Goal: Task Accomplishment & Management: Manage account settings

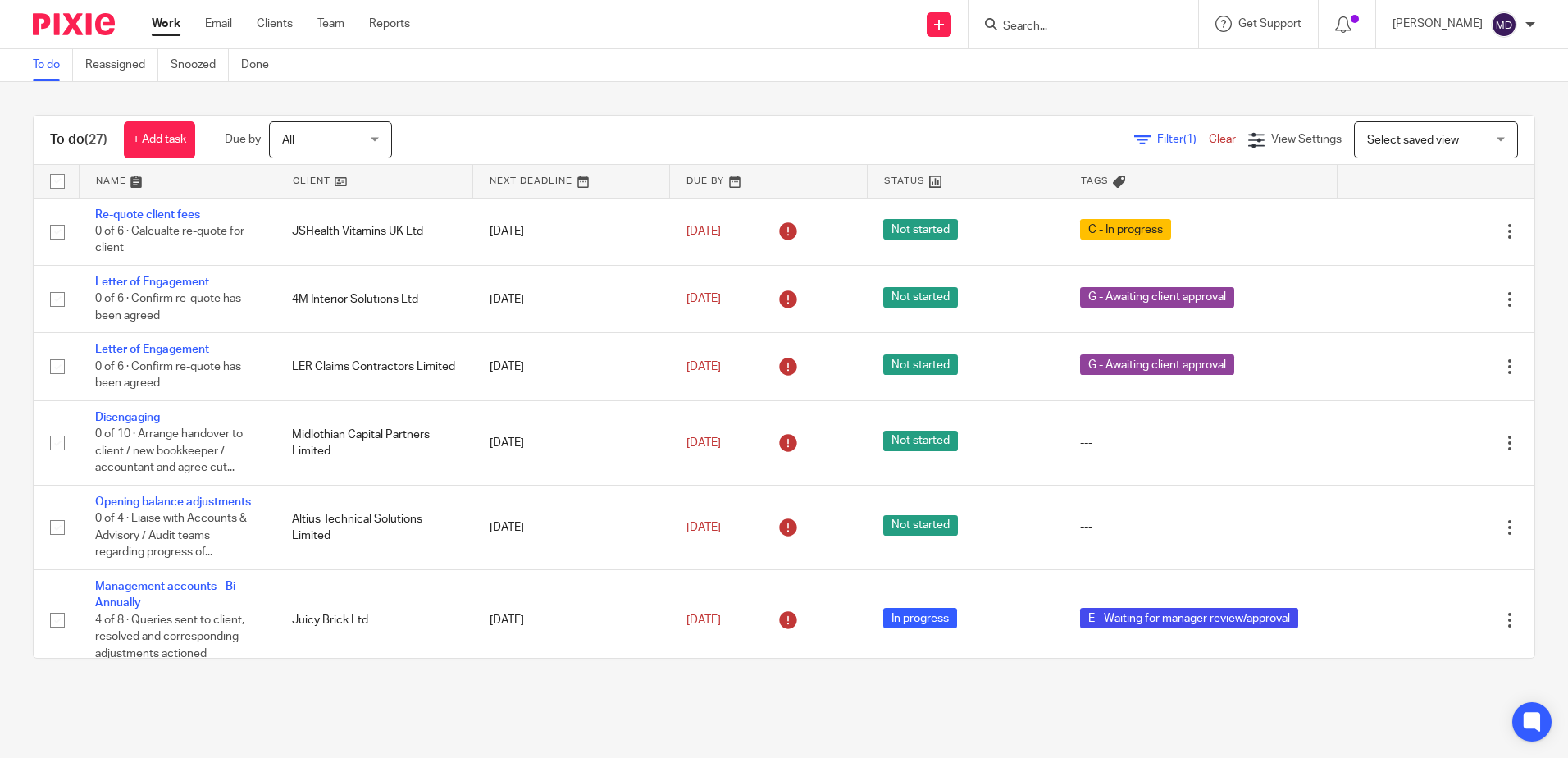
click at [1095, 37] on div at bounding box center [1084, 24] width 230 height 48
click at [1064, 21] on input "Search" at bounding box center [1074, 28] width 147 height 15
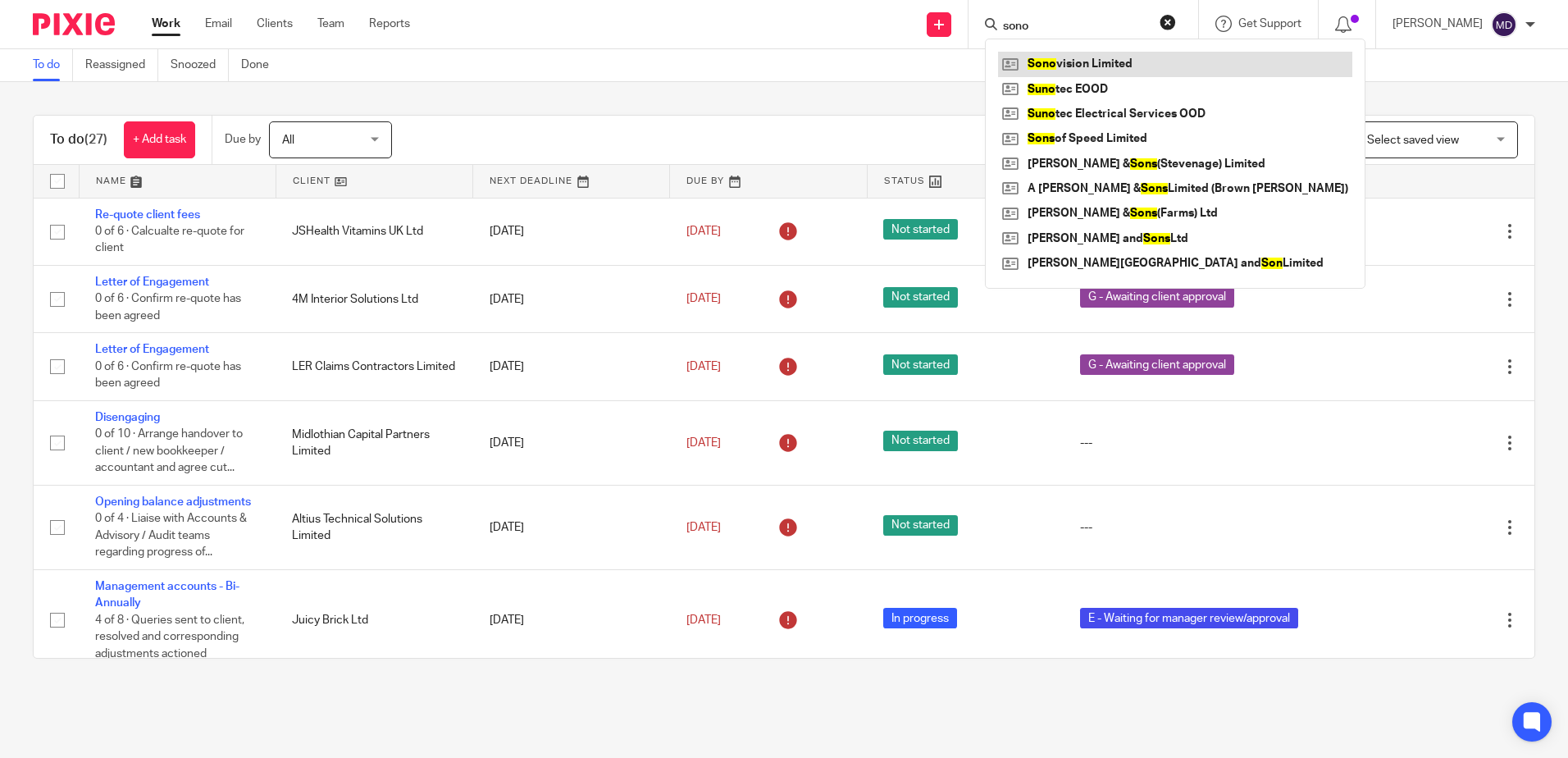
type input "sono"
click at [1082, 69] on link at bounding box center [1175, 64] width 354 height 25
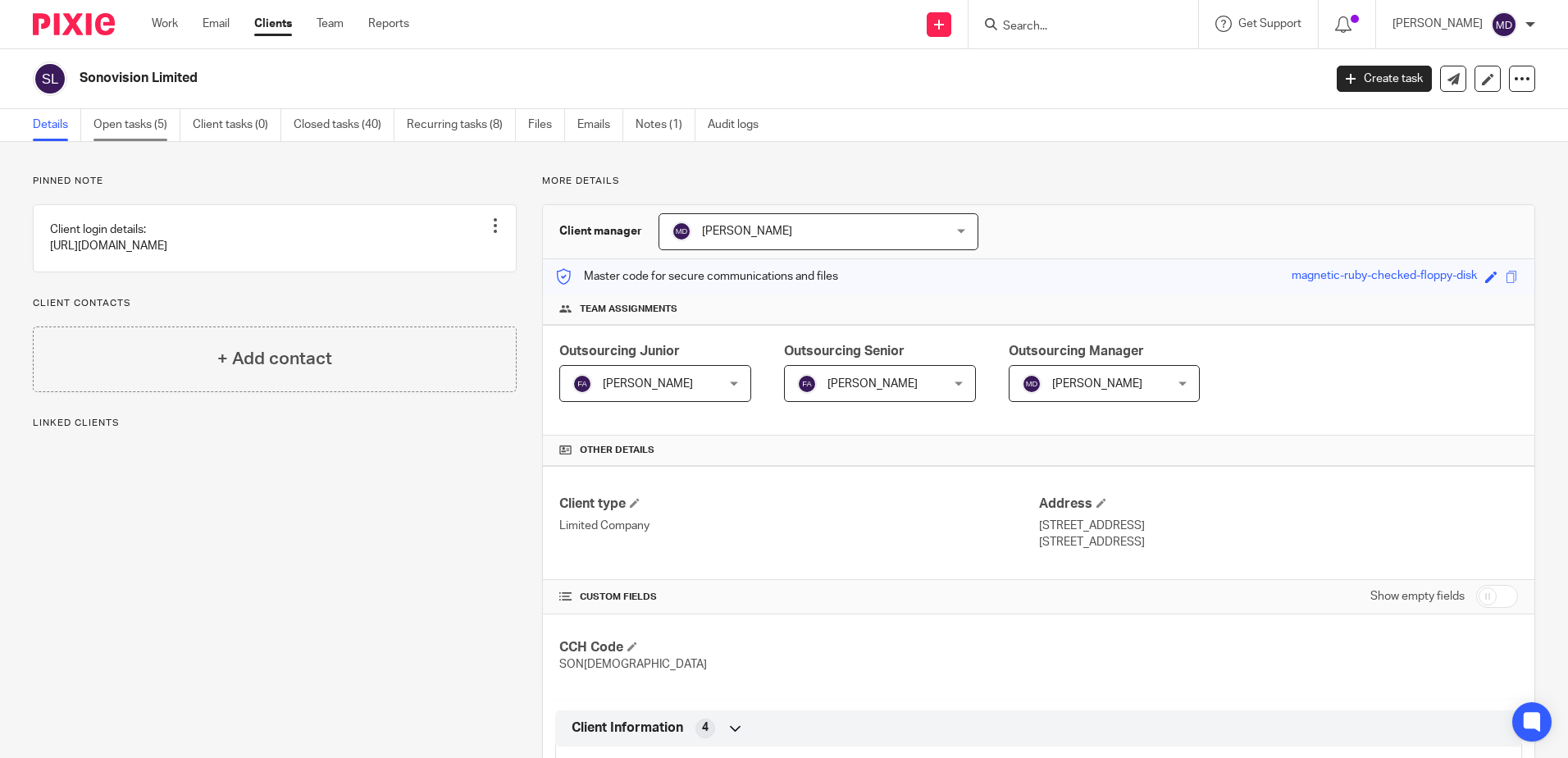
click at [129, 117] on link "Open tasks (5)" at bounding box center [137, 125] width 87 height 32
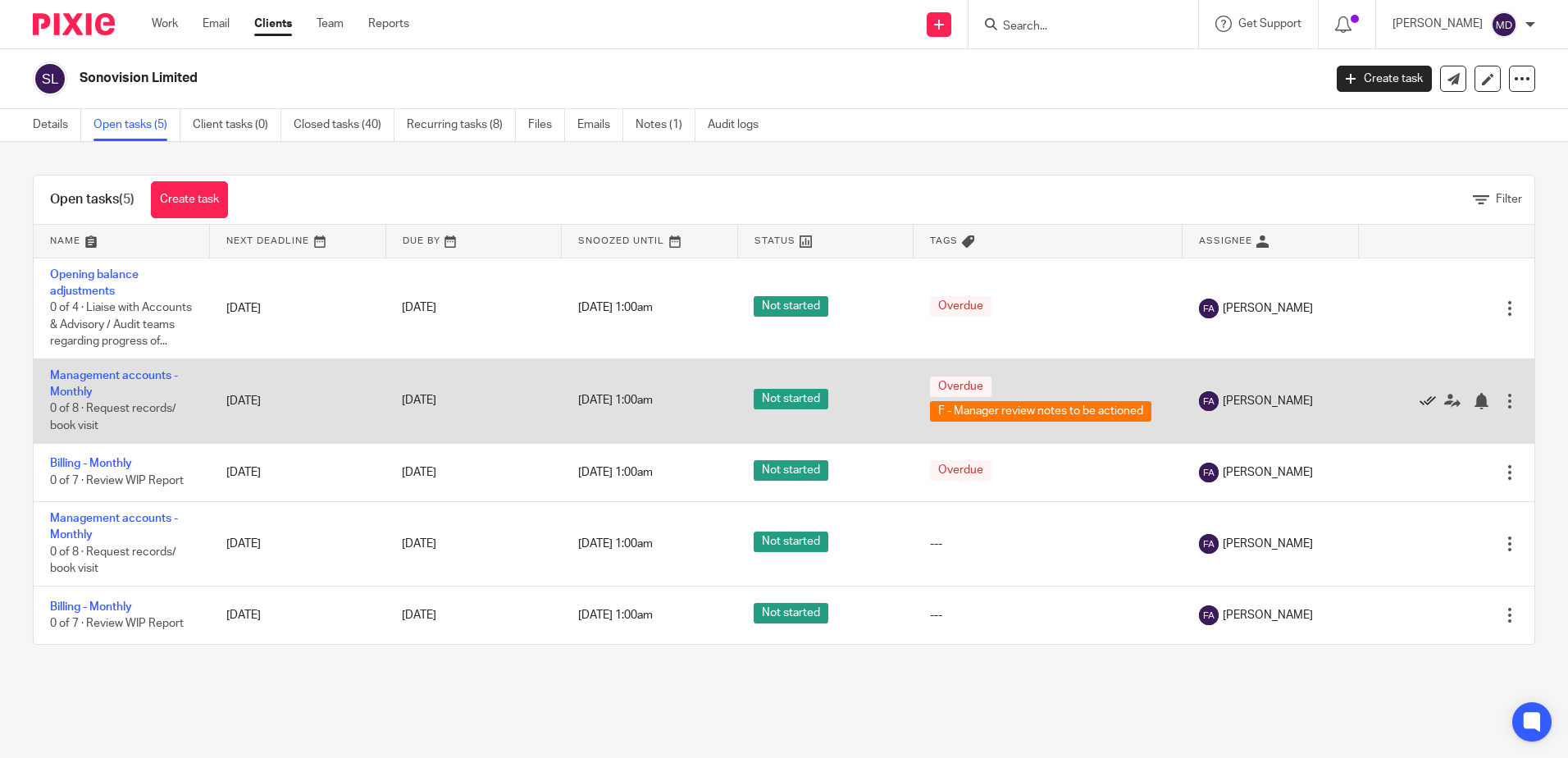
click at [1419, 409] on icon at bounding box center [1426, 401] width 16 height 16
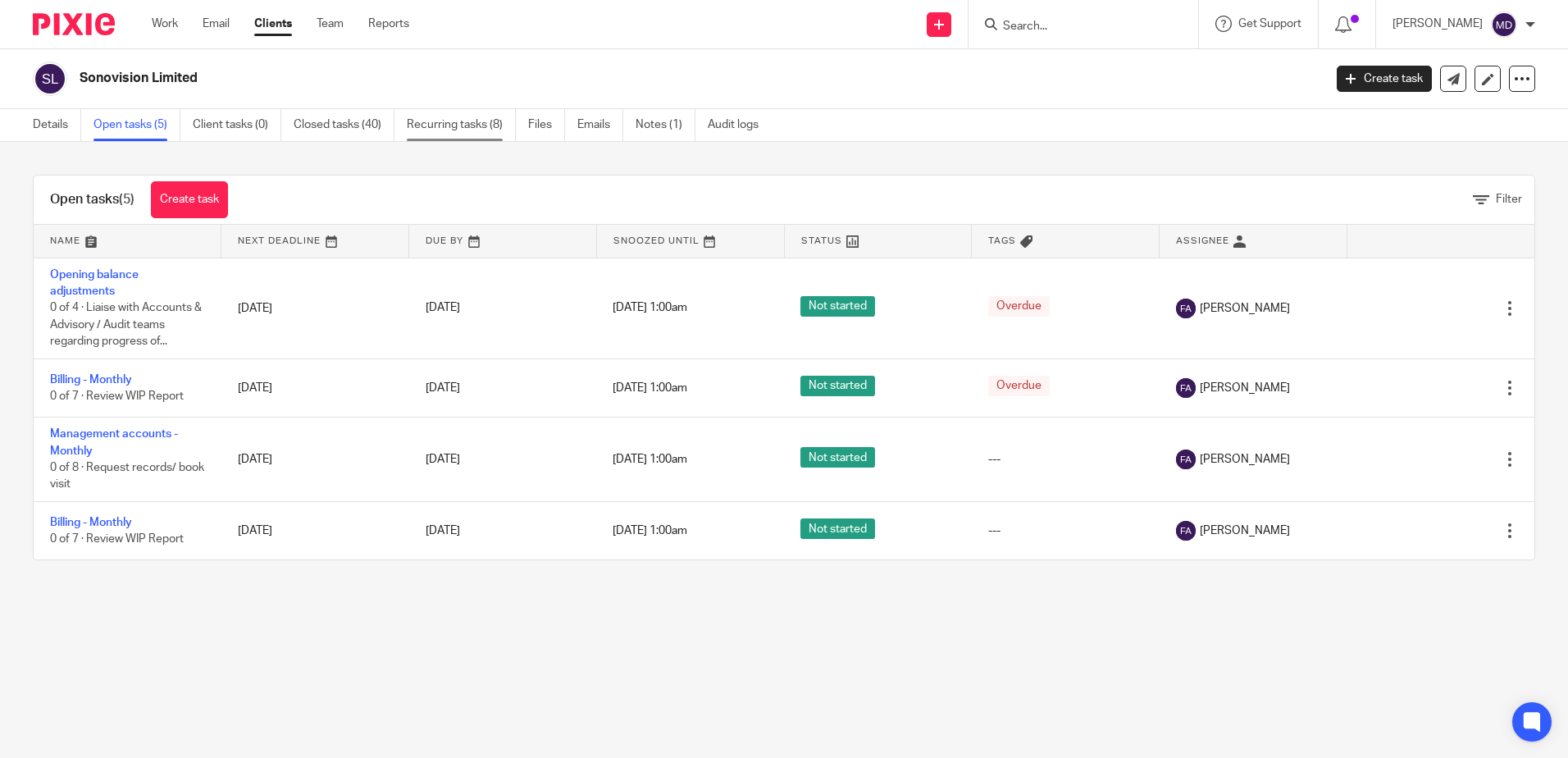
click at [466, 125] on link "Recurring tasks (8)" at bounding box center [461, 125] width 109 height 32
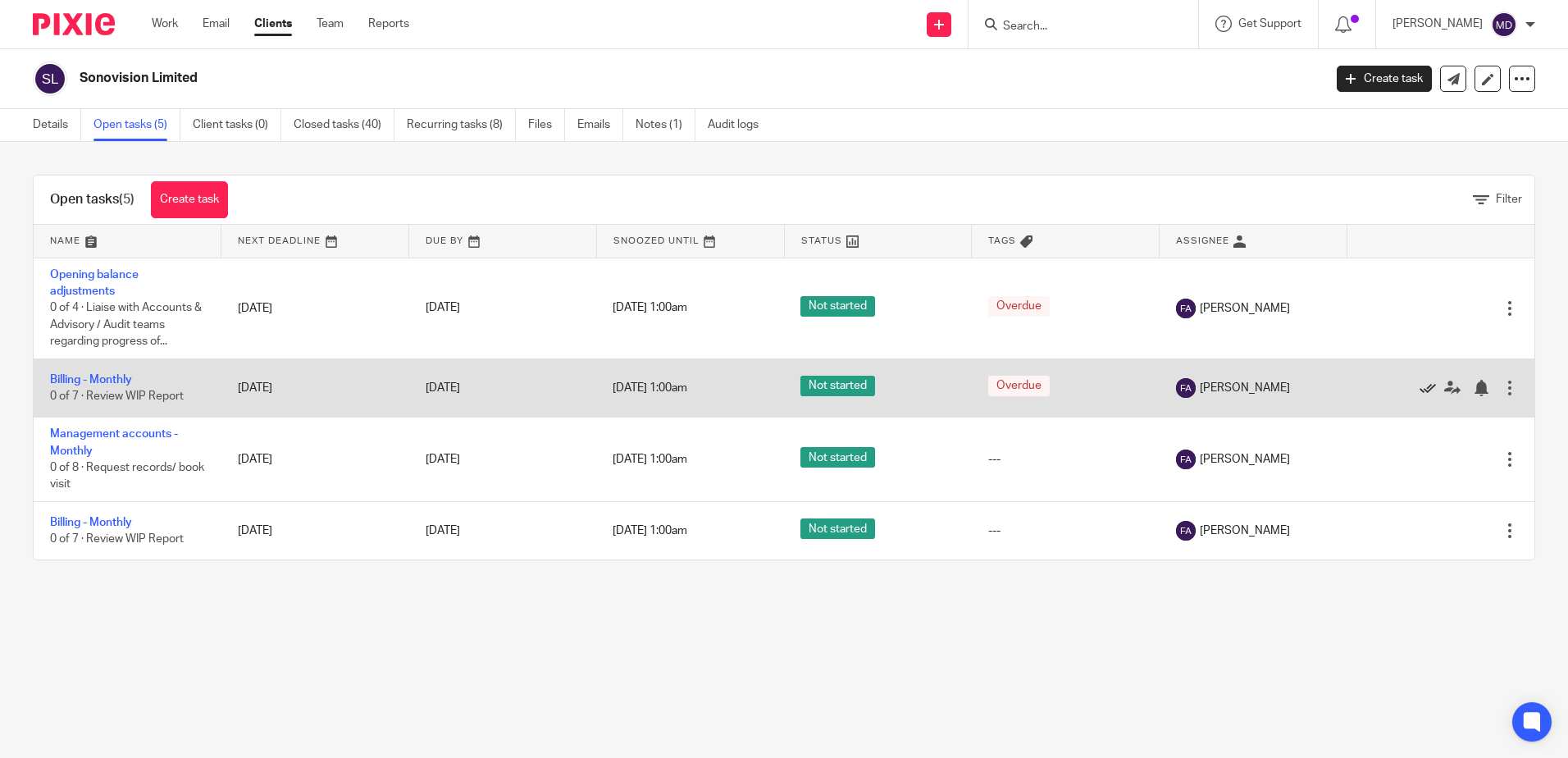
click at [1419, 388] on icon at bounding box center [1426, 388] width 16 height 16
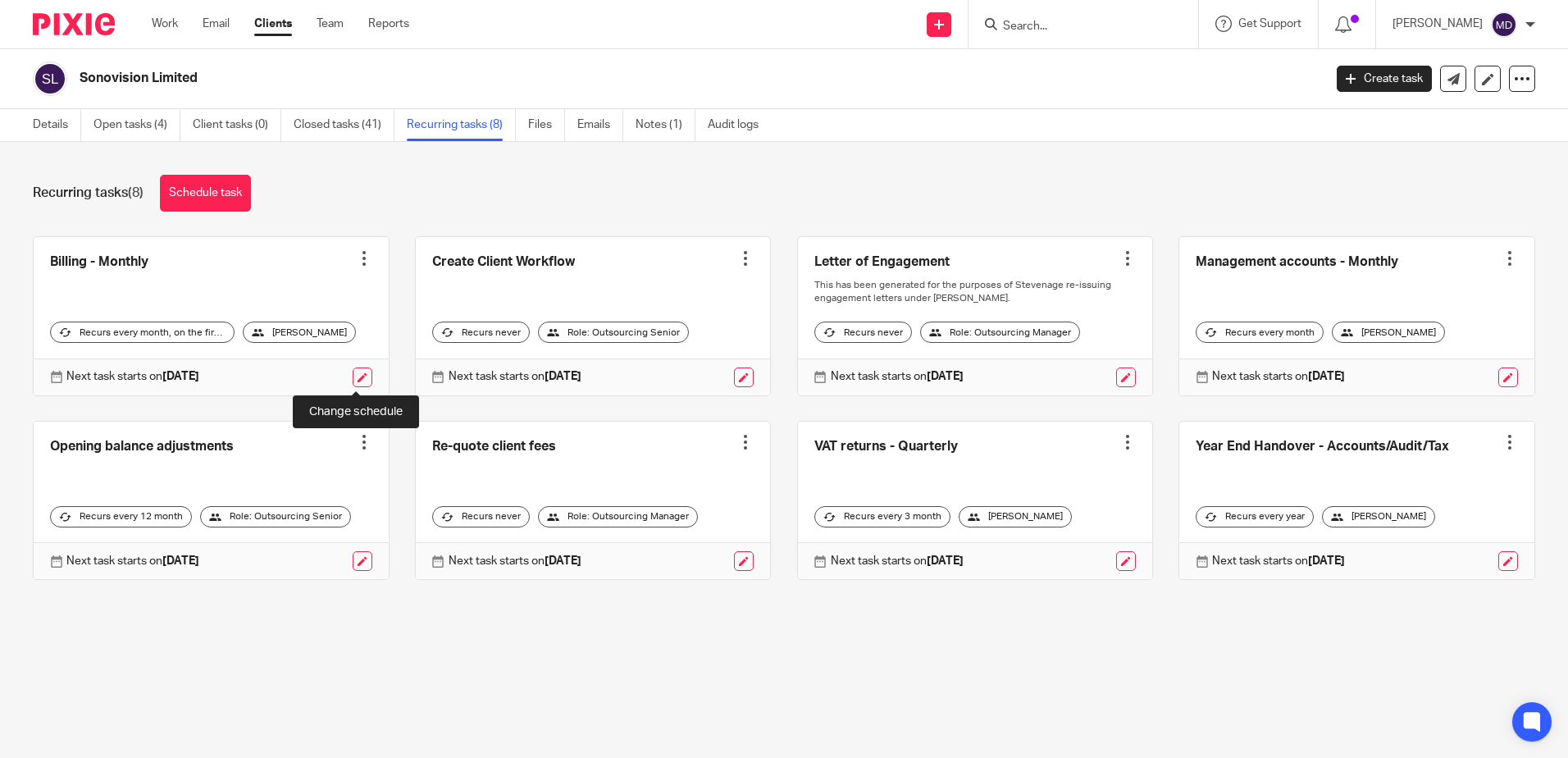
click at [352, 381] on link at bounding box center [362, 377] width 20 height 20
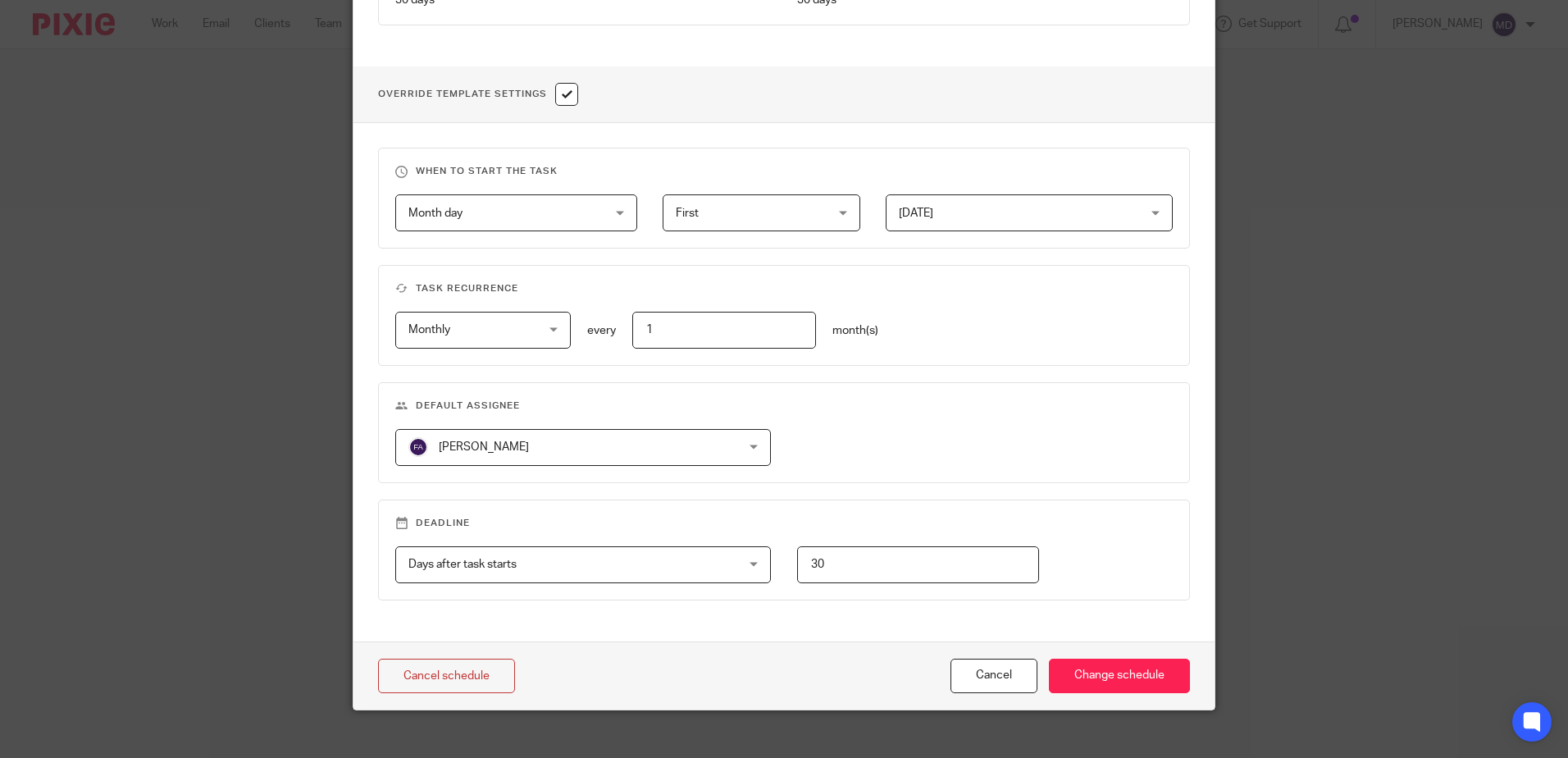
scroll to position [571, 0]
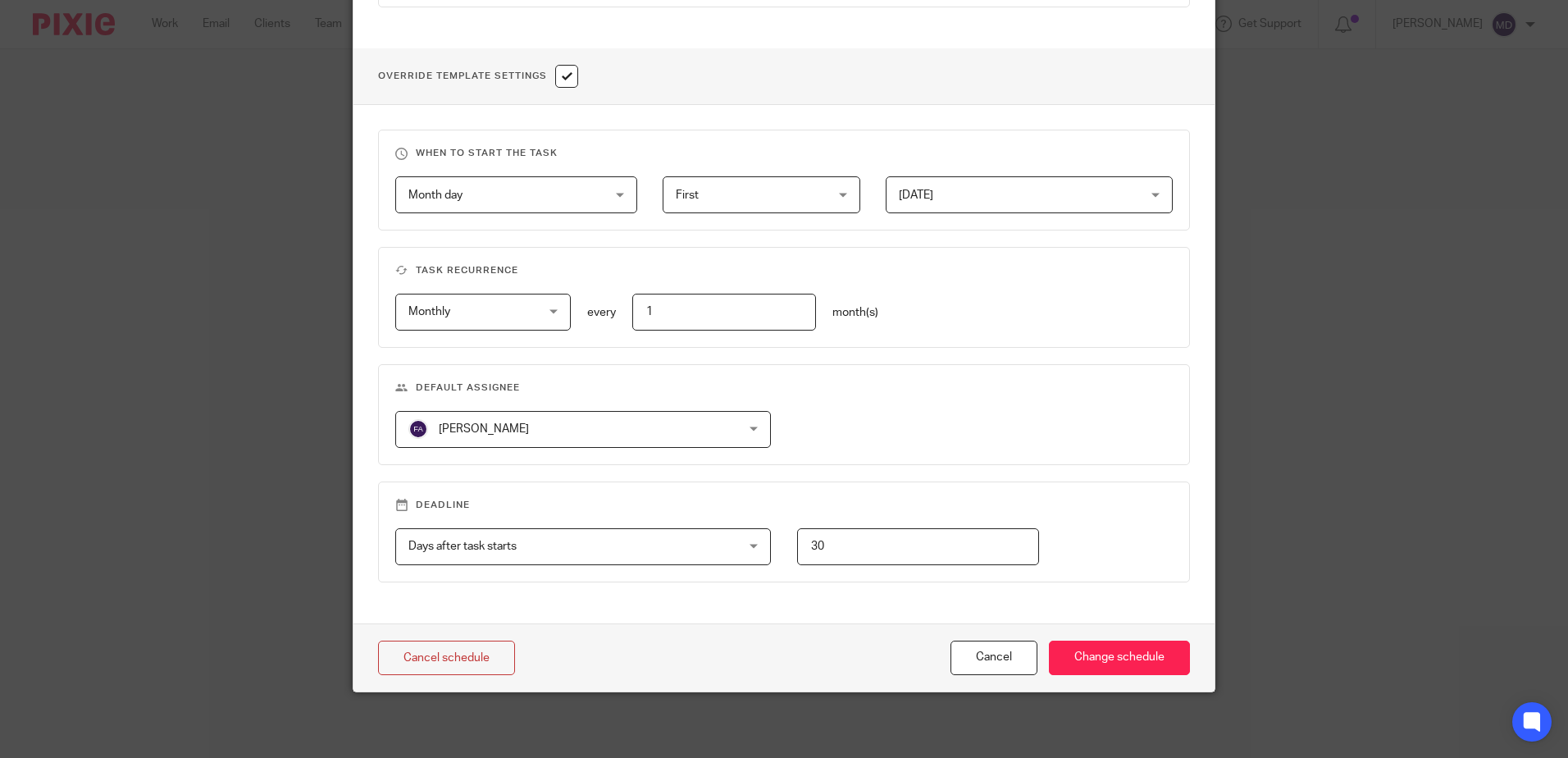
click at [825, 542] on input "30" at bounding box center [917, 546] width 242 height 37
click at [461, 205] on span "Month day" at bounding box center [500, 194] width 182 height 34
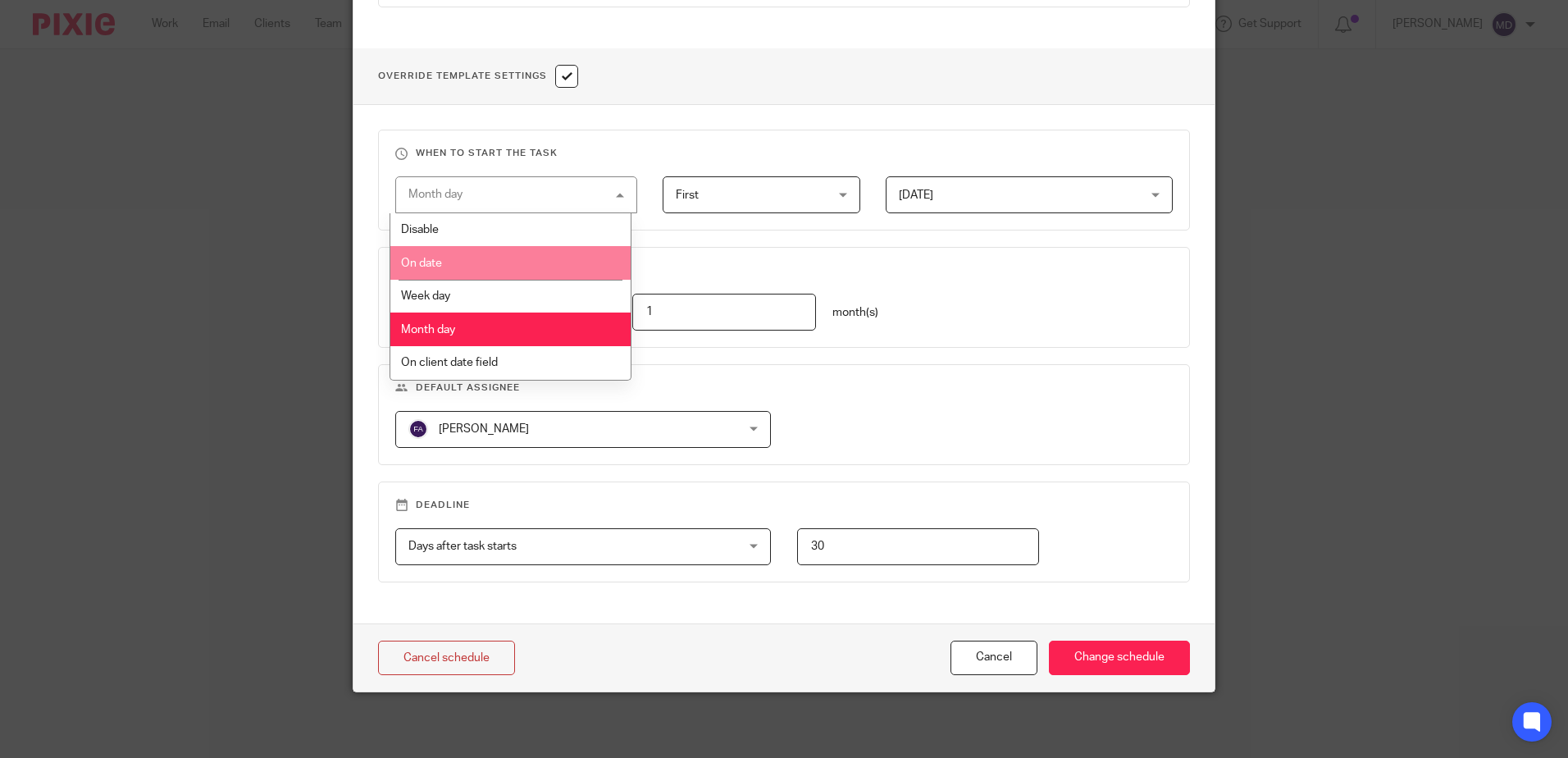
click at [448, 261] on li "On date" at bounding box center [510, 262] width 240 height 33
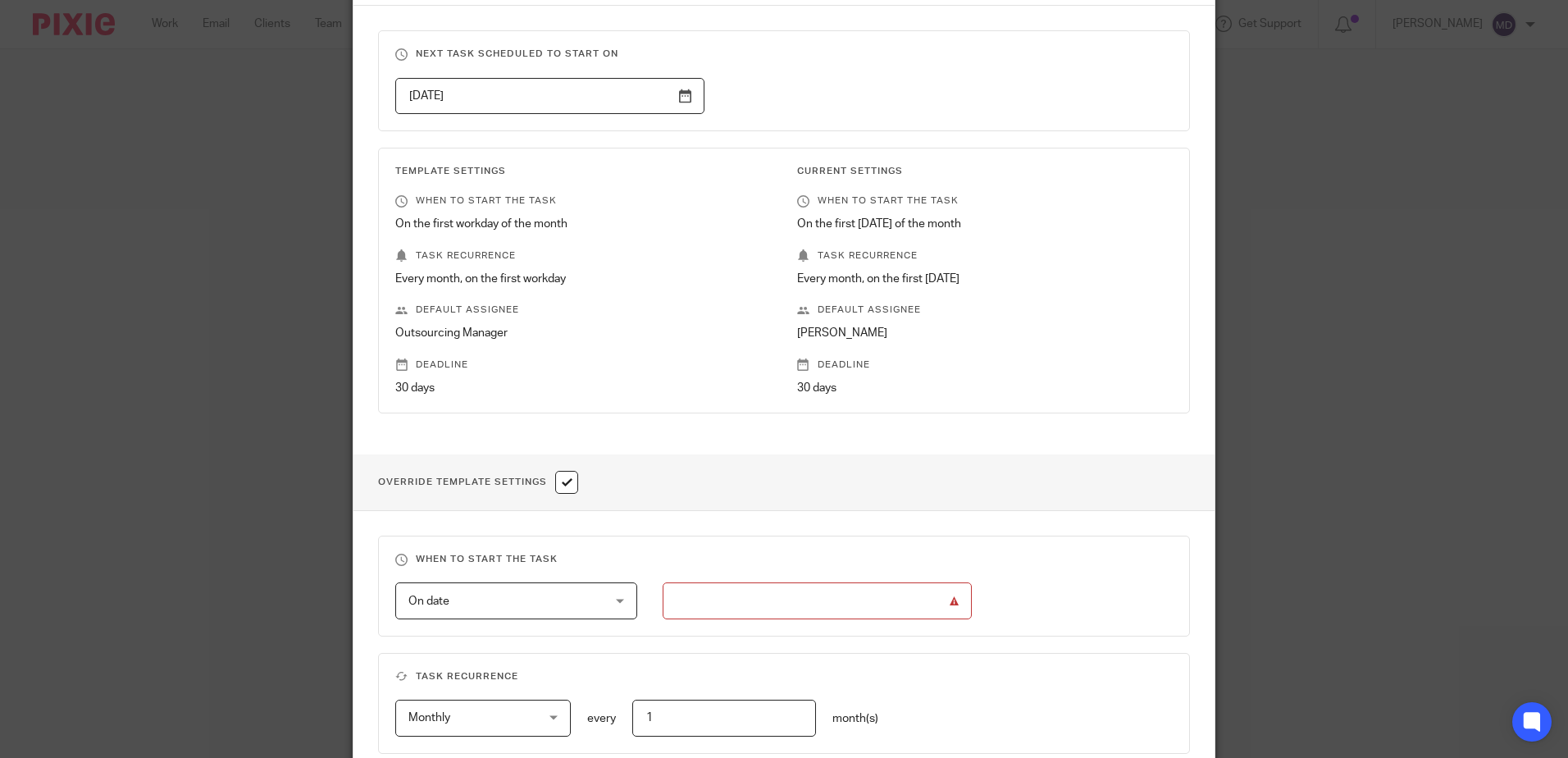
scroll to position [161, 0]
click at [910, 599] on input "text" at bounding box center [817, 604] width 309 height 37
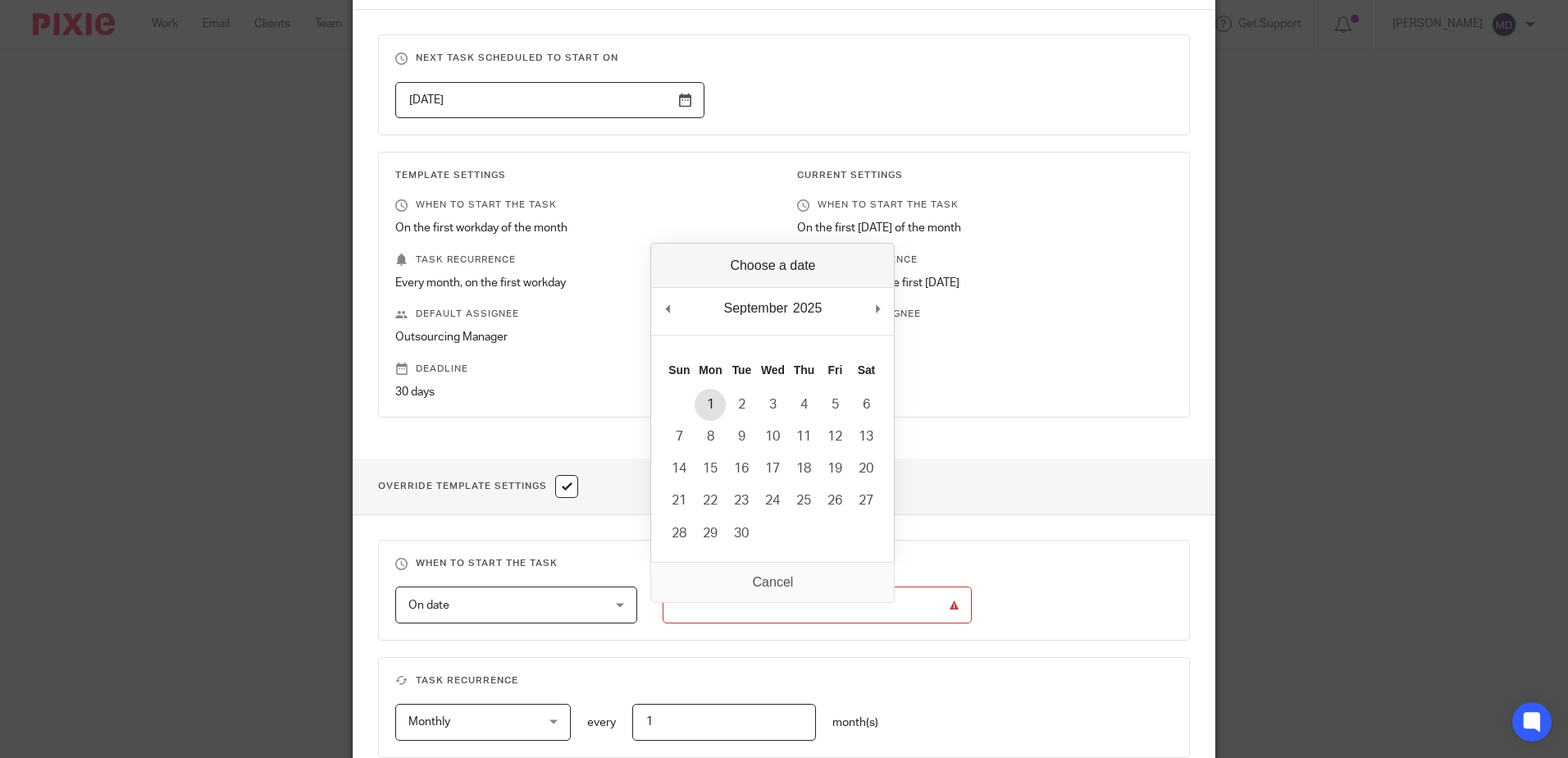
type input "2025-09-01"
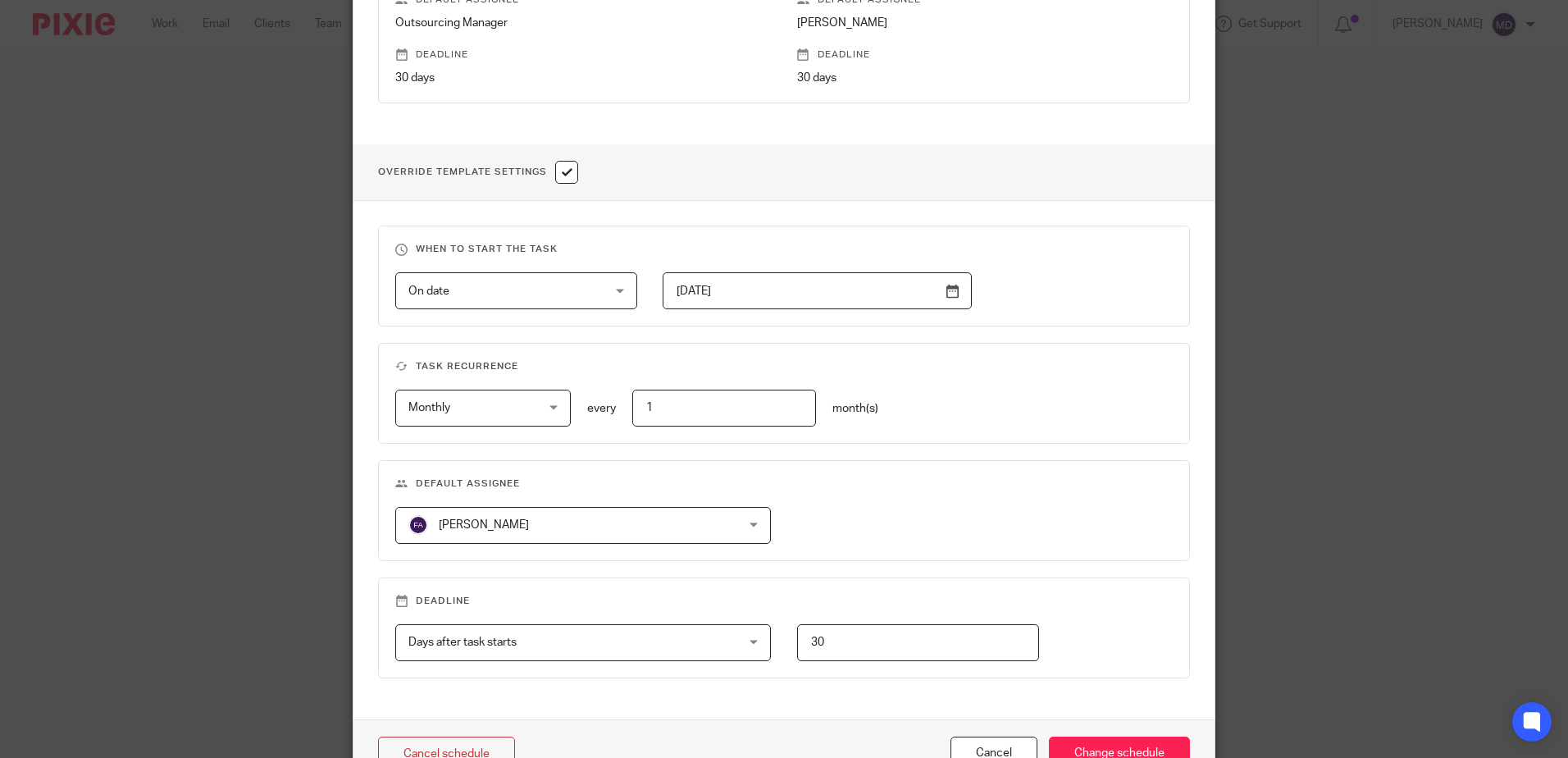
scroll to position [571, 0]
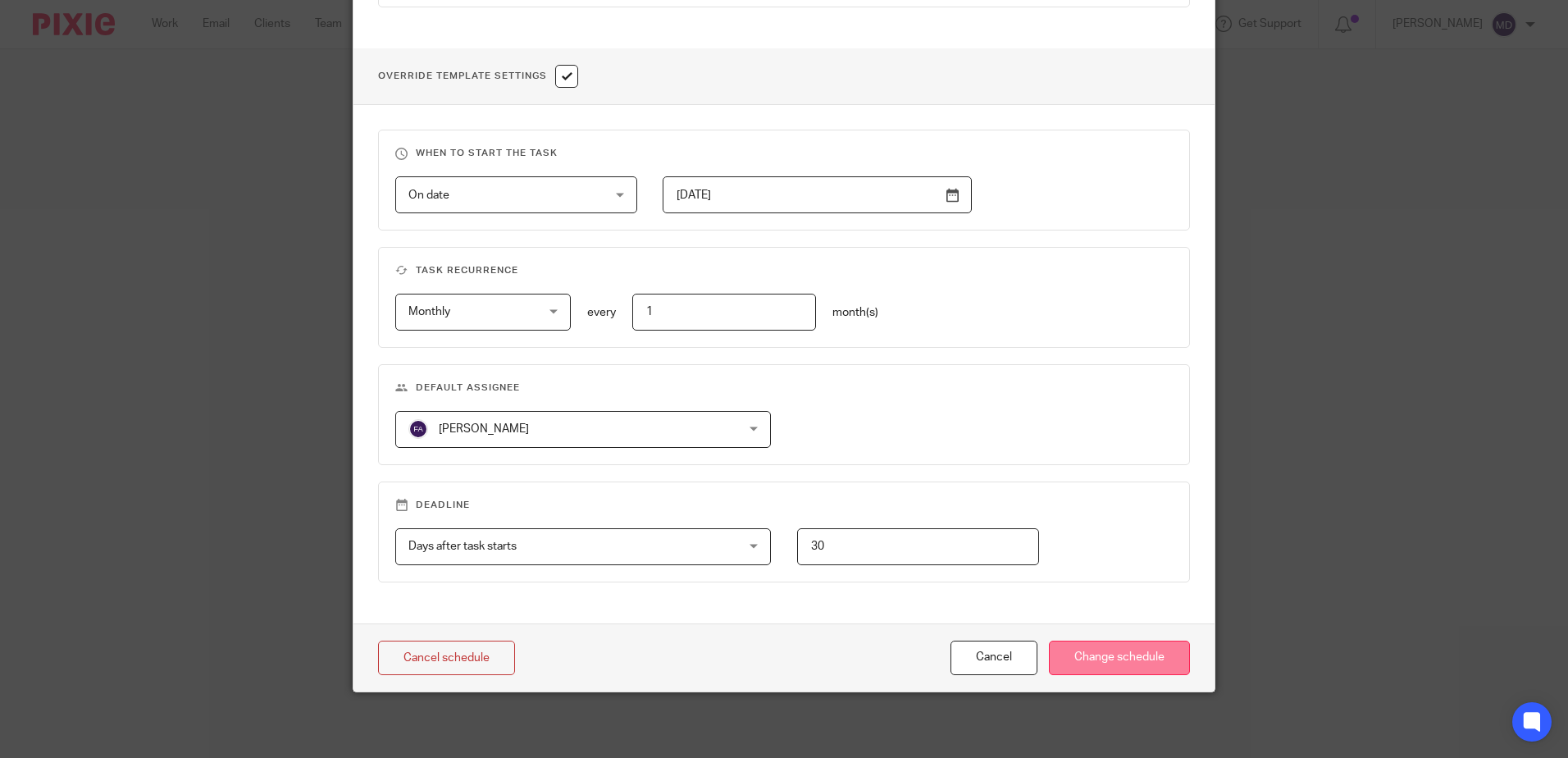
click at [1089, 647] on input "Change schedule" at bounding box center [1119, 657] width 141 height 35
